Goal: Navigation & Orientation: Find specific page/section

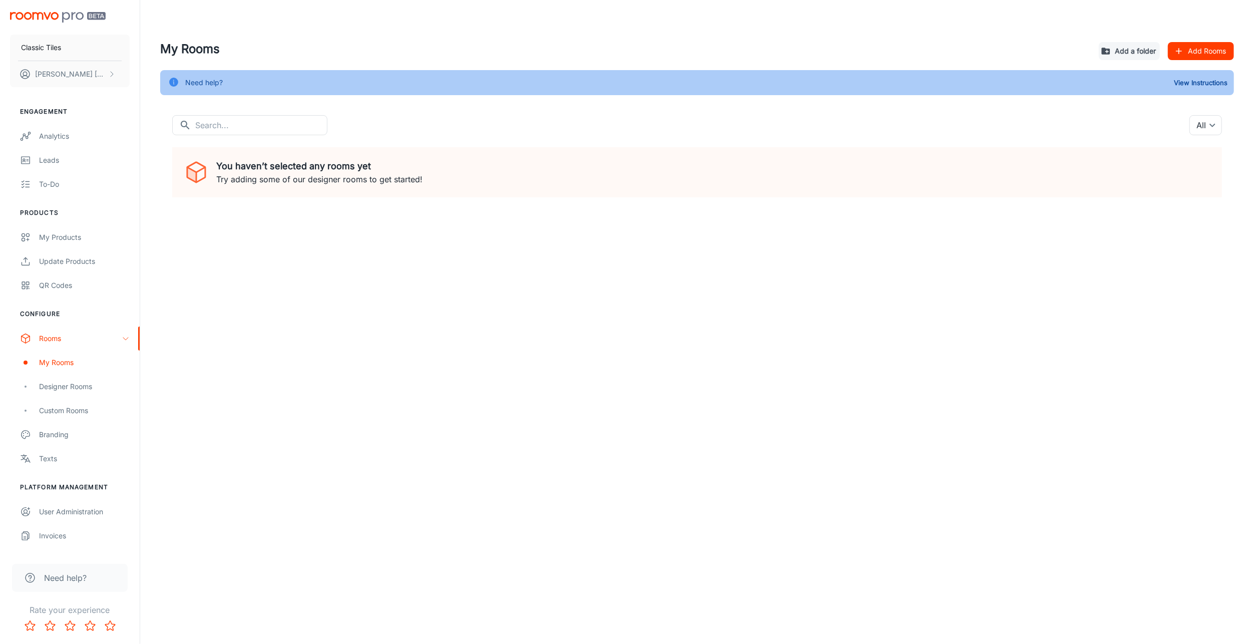
click at [311, 420] on div "Classic Tiles [PERSON_NAME] Engagement Analytics Leads To-do Products My Produc…" at bounding box center [627, 322] width 1254 height 644
click at [126, 340] on icon "scrollable content" at bounding box center [126, 338] width 8 height 8
click at [87, 237] on div "My Products" at bounding box center [84, 237] width 91 height 11
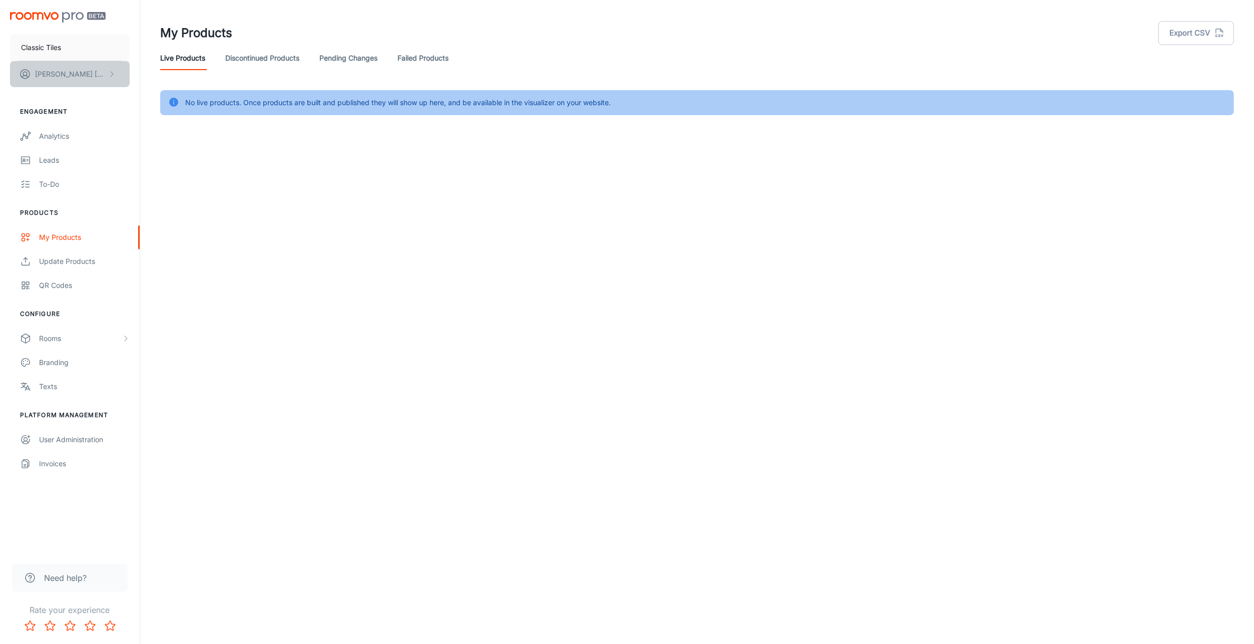
click at [90, 76] on button "[PERSON_NAME]" at bounding box center [70, 74] width 120 height 26
click at [155, 93] on li "Log out" at bounding box center [157, 90] width 54 height 17
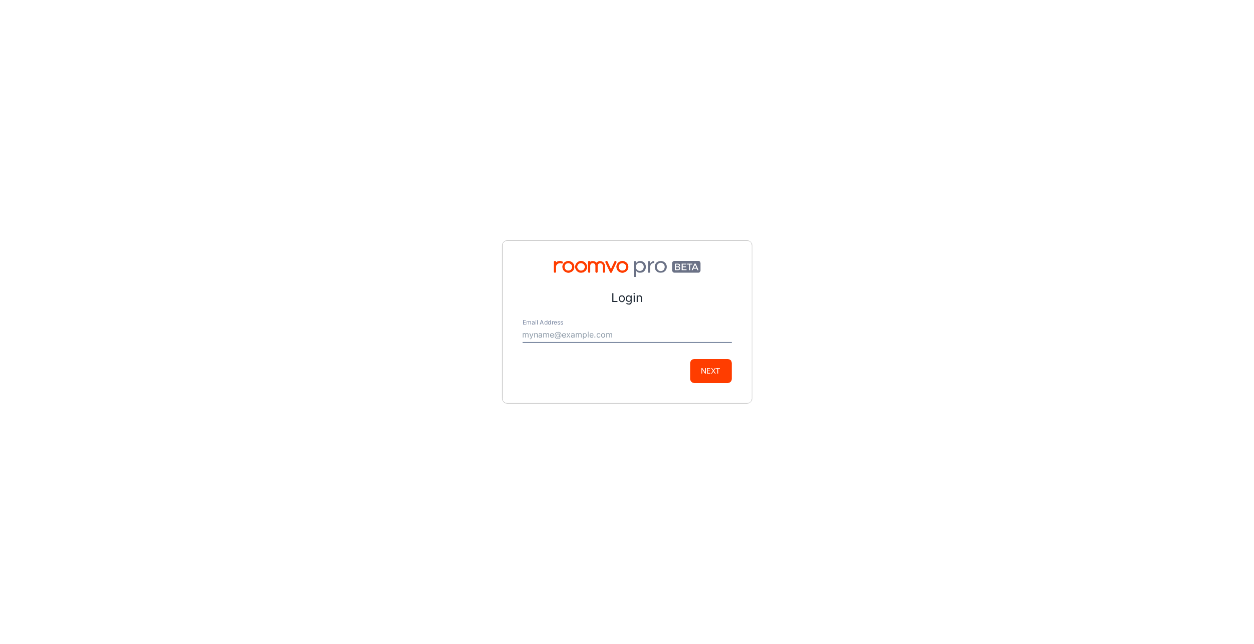
click at [606, 327] on input "Email Address" at bounding box center [626, 335] width 209 height 16
type input "[EMAIL_ADDRESS][DOMAIN_NAME]"
click at [709, 372] on button "Next" at bounding box center [711, 371] width 42 height 24
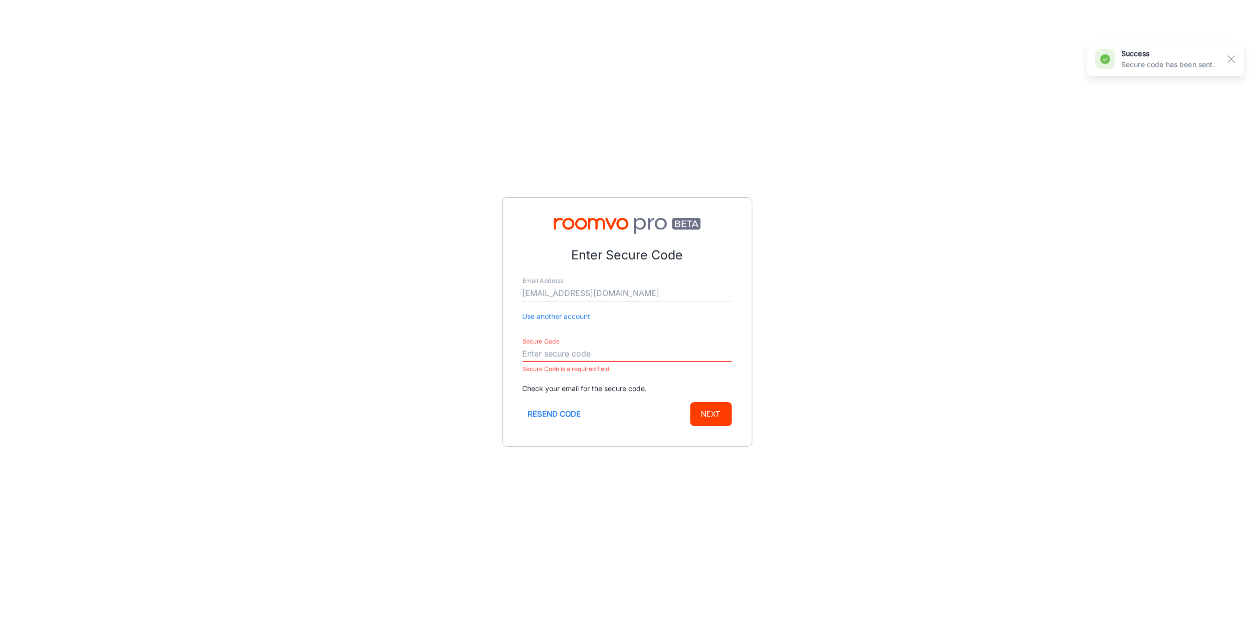
paste input "717631"
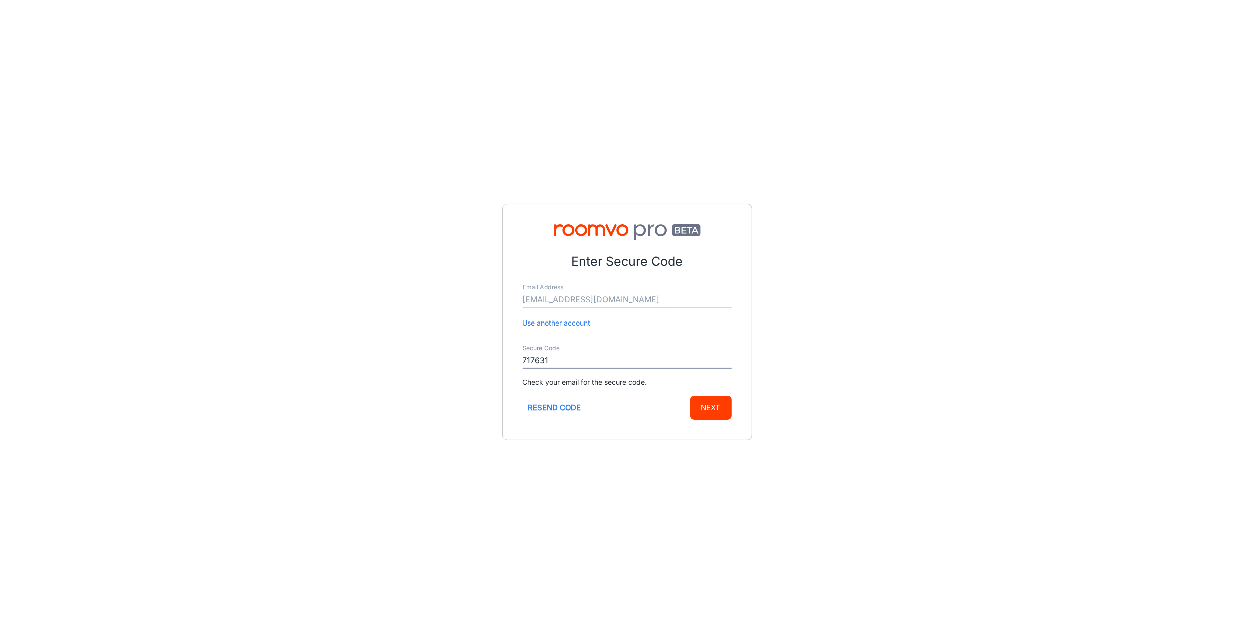
type input "717631"
click at [711, 409] on button "Next" at bounding box center [711, 407] width 42 height 24
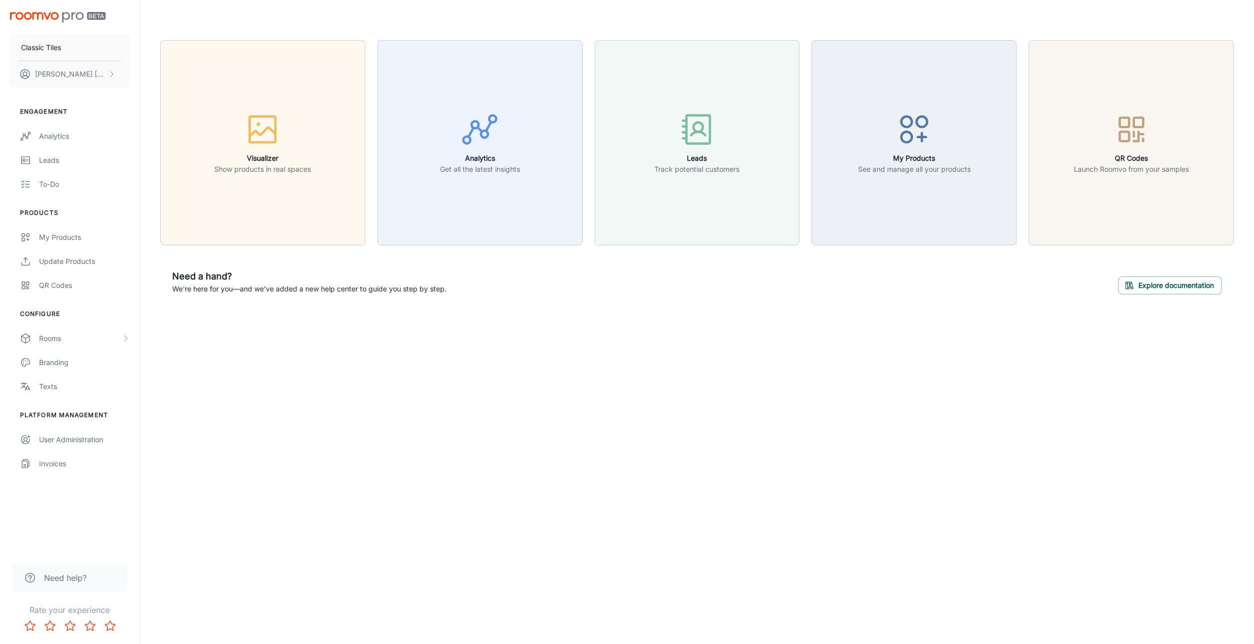
click at [520, 184] on button "Analytics Get all the latest insights" at bounding box center [479, 142] width 205 height 205
